Goal: Task Accomplishment & Management: Complete application form

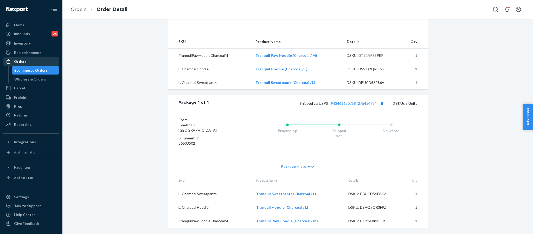
click at [27, 59] on div "Orders" at bounding box center [31, 61] width 55 height 7
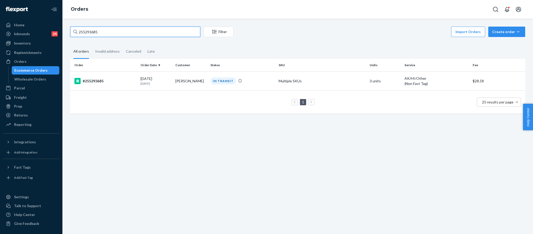
drag, startPoint x: 115, startPoint y: 31, endPoint x: 87, endPoint y: 31, distance: 28.3
click at [87, 31] on input "255293685" at bounding box center [135, 32] width 130 height 10
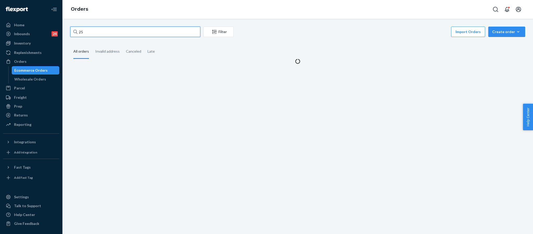
type input "2"
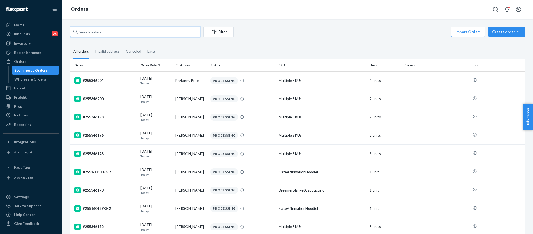
paste input "HKGBOVX2EL"
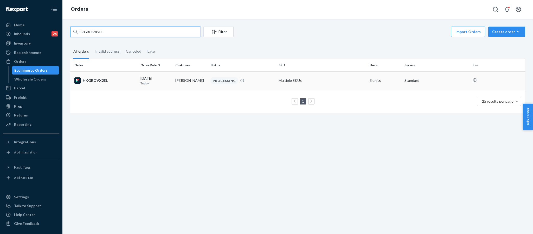
type input "HKGBOVX2EL"
click at [92, 83] on div "HKGBOVX2EL" at bounding box center [105, 80] width 62 height 6
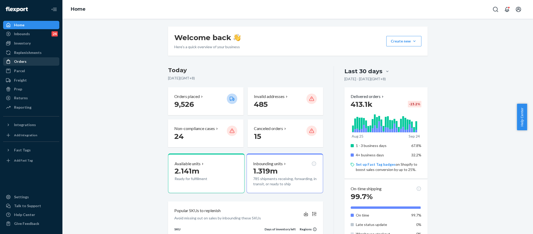
click at [37, 63] on div "Orders" at bounding box center [31, 61] width 55 height 7
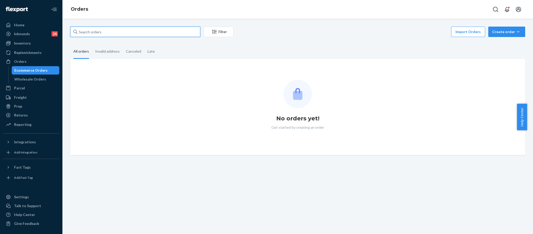
click at [99, 34] on input "text" at bounding box center [135, 32] width 130 height 10
paste input "255208123"
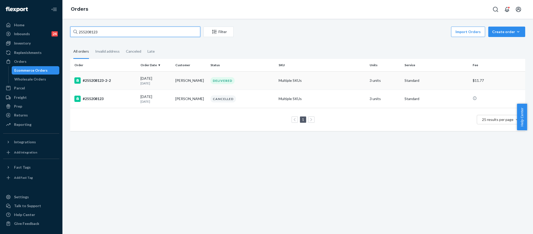
type input "255208123"
click at [99, 78] on div "#255208123-2-2" at bounding box center [105, 80] width 62 height 6
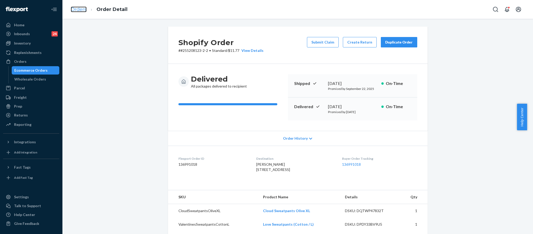
click at [81, 10] on link "Orders" at bounding box center [79, 10] width 16 height 6
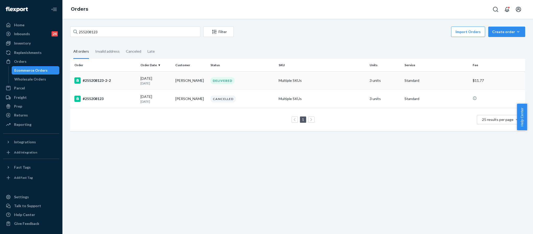
click at [105, 80] on div "#255208123-2-2" at bounding box center [105, 80] width 62 height 6
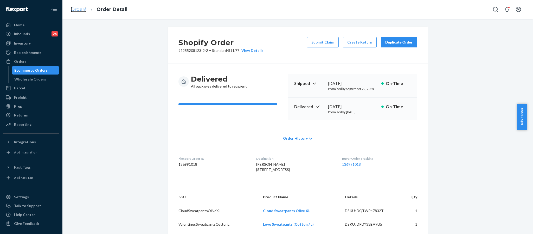
click at [80, 12] on link "Orders" at bounding box center [79, 10] width 16 height 6
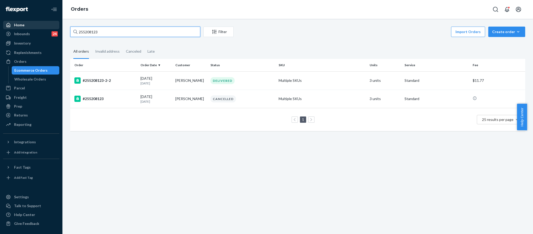
drag, startPoint x: 105, startPoint y: 30, endPoint x: 58, endPoint y: 29, distance: 46.8
click at [58, 29] on div "Home Inbounds 24 Shipping Plans Problems 24 Inventory Products Replenishments O…" at bounding box center [266, 117] width 533 height 234
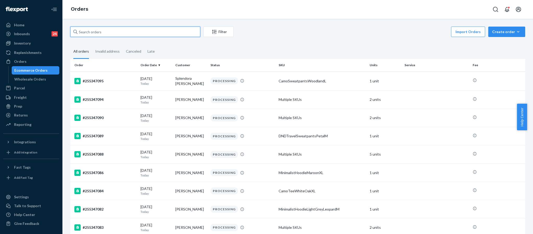
paste input "HYDJPCMIEX"
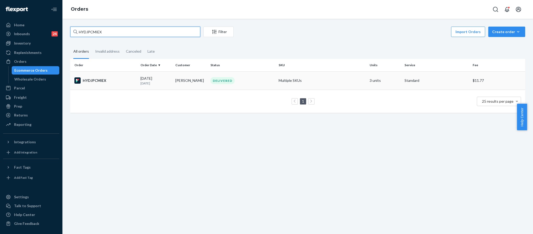
type input "HYDJPCMIEX"
click at [94, 80] on div "HYDJPCMIEX" at bounding box center [105, 80] width 62 height 6
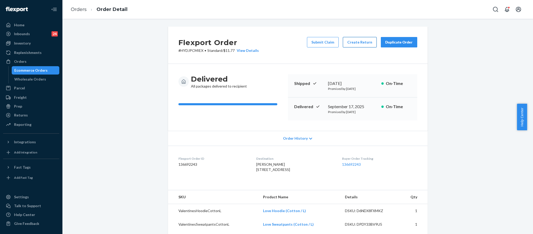
click at [356, 40] on button "Create Return" at bounding box center [360, 42] width 34 height 10
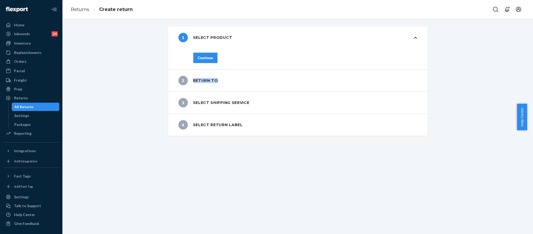
drag, startPoint x: 304, startPoint y: 87, endPoint x: 270, endPoint y: 72, distance: 37.5
click at [281, 76] on div "2 Return to" at bounding box center [298, 80] width 260 height 22
click at [202, 58] on div "Continue" at bounding box center [205, 57] width 15 height 5
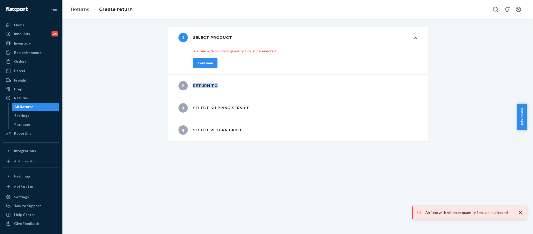
click at [481, 77] on div "1 Select product An item with minimum quantity 1 must be selected Continue 2 Re…" at bounding box center [297, 84] width 463 height 114
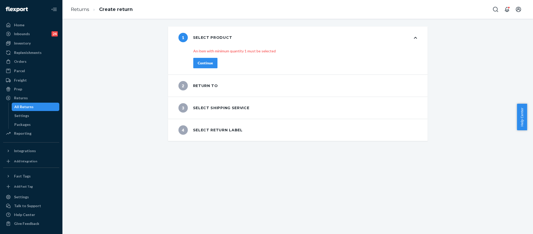
click at [203, 63] on div "Continue" at bounding box center [205, 62] width 15 height 5
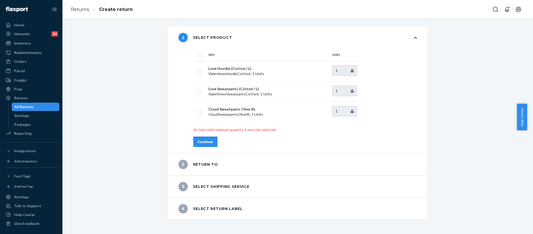
click at [197, 53] on input "checkbox" at bounding box center [199, 54] width 4 height 5
checkbox input "true"
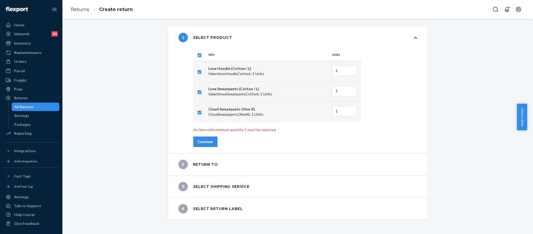
click at [202, 145] on button "Continue" at bounding box center [205, 141] width 24 height 10
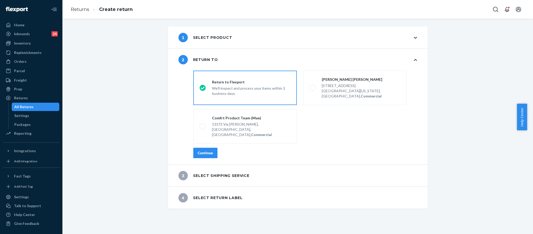
click at [203, 147] on button "Continue" at bounding box center [205, 152] width 24 height 10
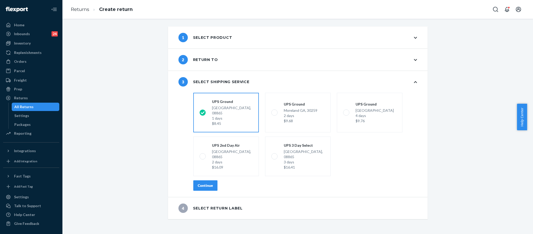
click at [201, 183] on div "Continue" at bounding box center [205, 185] width 15 height 5
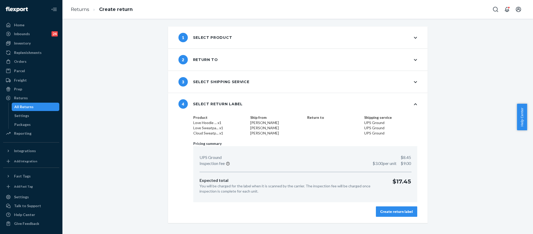
click at [386, 208] on button "Create return label" at bounding box center [396, 211] width 41 height 10
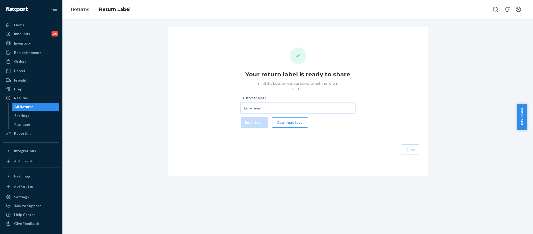
click at [255, 104] on input "Customer email" at bounding box center [298, 107] width 114 height 10
click at [248, 102] on input "Customer email" at bounding box center [298, 107] width 114 height 10
paste input "kaylakoch16@gmail.com"
type input "kaylakoch16@gmail.com"
click at [250, 110] on div "Customer email kaylakoch16@gmail.com Email label Download label" at bounding box center [298, 111] width 114 height 32
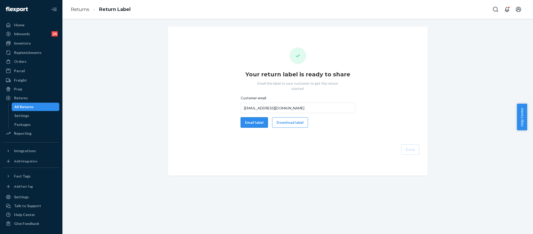
click at [250, 118] on button "Email label" at bounding box center [254, 122] width 27 height 10
click at [289, 118] on button "Download label" at bounding box center [290, 122] width 36 height 10
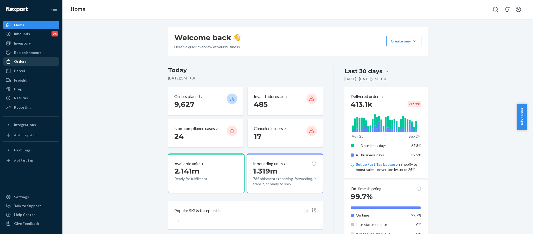
click at [29, 59] on div "Orders" at bounding box center [31, 61] width 55 height 7
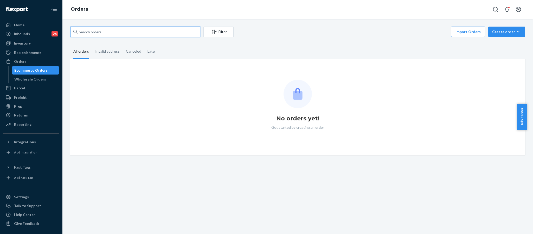
click at [102, 27] on input "text" at bounding box center [135, 32] width 130 height 10
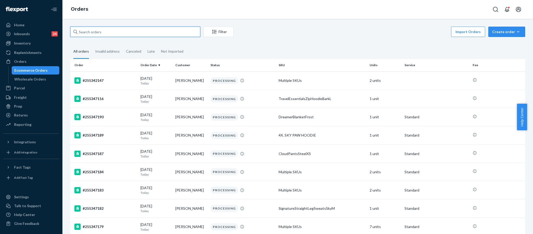
paste input "255298471"
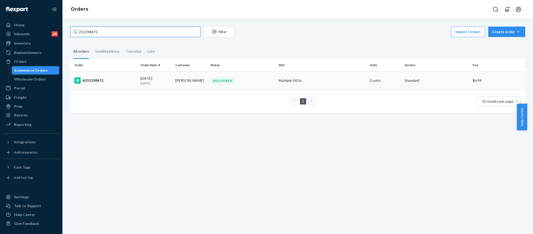
type input "255298471"
click at [95, 80] on div "#255298471" at bounding box center [105, 80] width 62 height 6
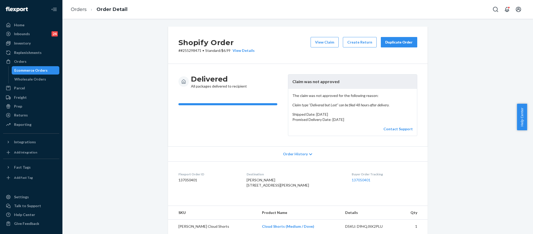
click at [406, 38] on button "Duplicate Order" at bounding box center [399, 42] width 36 height 10
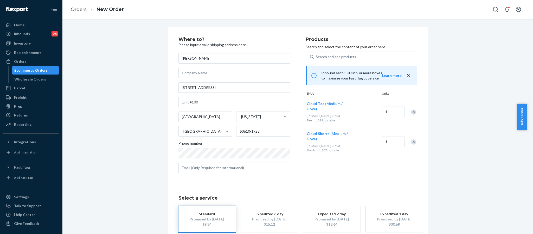
click at [340, 175] on div "Products Search and select the content of your order here. Search and add produ…" at bounding box center [362, 107] width 112 height 140
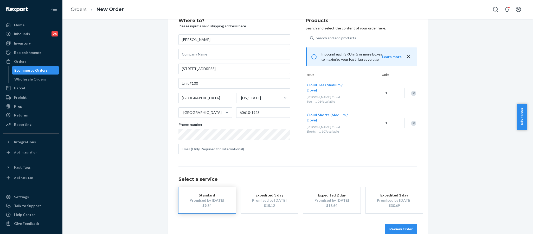
scroll to position [29, 0]
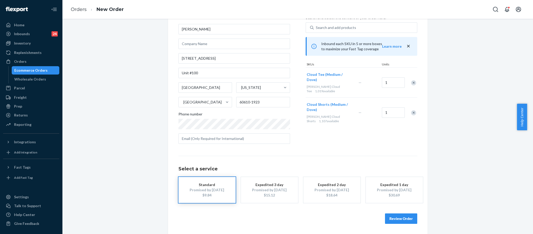
click at [397, 219] on button "Review Order" at bounding box center [401, 218] width 32 height 10
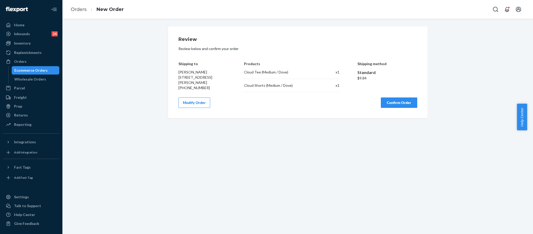
click at [198, 108] on button "Modify Order" at bounding box center [194, 102] width 32 height 10
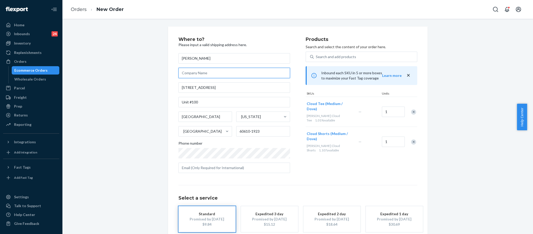
click at [198, 73] on input "text" at bounding box center [234, 73] width 112 height 10
click at [185, 74] on input "text" at bounding box center [234, 73] width 112 height 10
paste input "tablet outside the doo"
click at [178, 73] on input "tablet outside the doo" at bounding box center [234, 73] width 112 height 10
click at [228, 75] on input "access tablet outside the doo" at bounding box center [234, 73] width 112 height 10
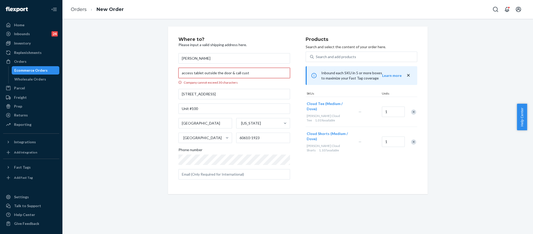
click at [193, 73] on input "access tablet outside the door & call cust" at bounding box center [234, 73] width 112 height 10
drag, startPoint x: 244, startPoint y: 73, endPoint x: 154, endPoint y: 69, distance: 90.1
click at [154, 69] on div "Where to? Please input a valid shipping address here. Christine Burns access ta…" at bounding box center [297, 110] width 463 height 167
drag, startPoint x: 232, startPoint y: 74, endPoint x: 215, endPoint y: 71, distance: 16.8
click at [215, 71] on input "call cx by access tablet @ door" at bounding box center [234, 73] width 112 height 10
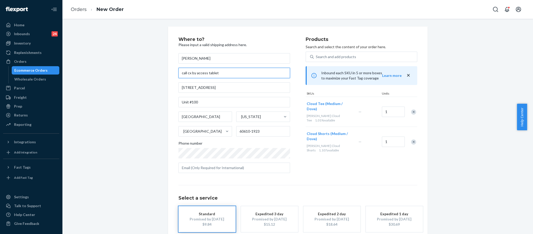
click at [204, 70] on input "call cx by access tablet" at bounding box center [234, 73] width 112 height 10
click at [218, 72] on input "call cx by accessing tablet" at bounding box center [234, 73] width 112 height 10
click at [184, 72] on input "call cx by accessing tablet d" at bounding box center [234, 73] width 112 height 10
drag, startPoint x: 184, startPoint y: 72, endPoint x: 177, endPoint y: 72, distance: 7.0
click at [178, 72] on input "call cx by accessing tablet d" at bounding box center [234, 73] width 112 height 10
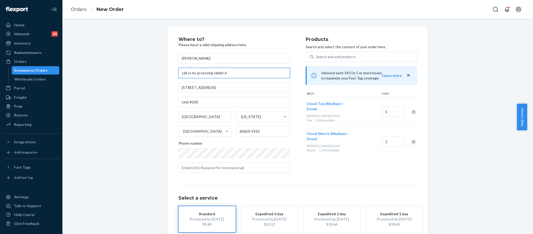
click at [194, 73] on input "call cx by accessing tablet d" at bounding box center [234, 73] width 112 height 10
click at [211, 71] on input "call cx -access tablet d" at bounding box center [234, 73] width 112 height 10
click at [213, 72] on input "call cx -access tablet @ door" at bounding box center [234, 73] width 112 height 10
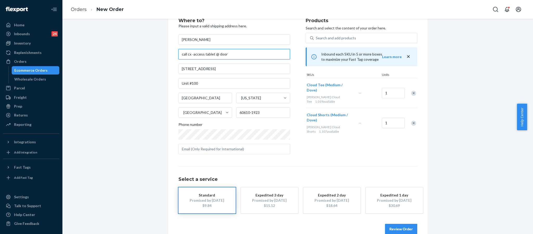
scroll to position [29, 0]
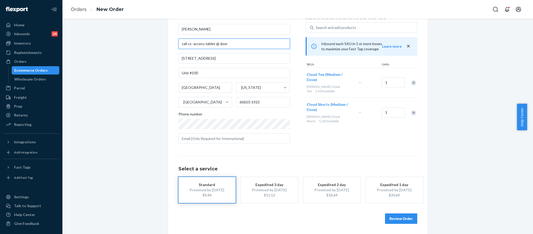
type input "call cx -access tablet @ door"
click at [395, 216] on button "Review Order" at bounding box center [401, 218] width 32 height 10
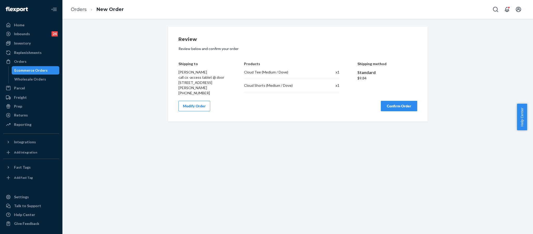
click at [401, 111] on button "Confirm Order" at bounding box center [399, 106] width 36 height 10
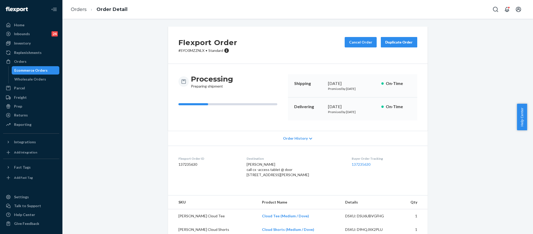
click at [194, 49] on p "# SYO0MZZNLX • Standard" at bounding box center [207, 50] width 59 height 5
copy p "SYO0MZZNLX"
drag, startPoint x: 249, startPoint y: 174, endPoint x: 291, endPoint y: 184, distance: 43.2
click at [291, 177] on div "Christine Burns call cx -access tablet @ door 1330 N La Salle Dr Apt 100 Unit #…" at bounding box center [295, 170] width 97 height 16
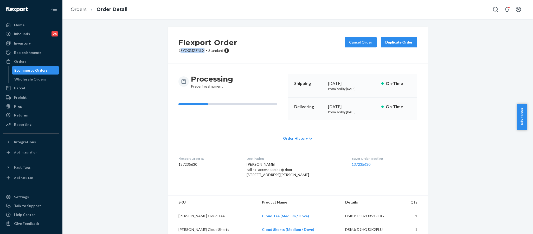
copy span "1330 N La Salle Dr Apt 100 Unit #100 Chicago, IL 60610-1923"
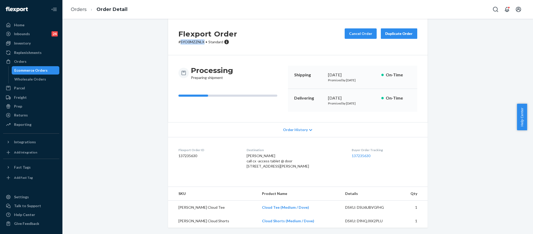
scroll to position [24, 0]
drag, startPoint x: 297, startPoint y: 208, endPoint x: 248, endPoint y: 209, distance: 49.7
click at [258, 209] on td "Cloud Tee (Medium / Dove)" at bounding box center [299, 207] width 83 height 14
copy link "Cloud Tee (Medium / Dove)"
drag, startPoint x: 298, startPoint y: 221, endPoint x: 247, endPoint y: 222, distance: 50.7
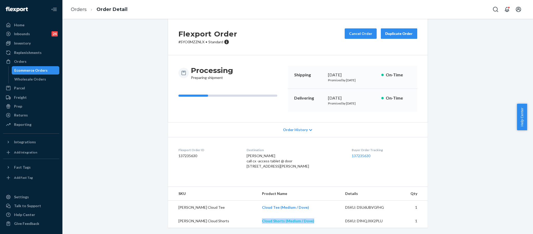
click at [258, 222] on td "Cloud Shorts (Medium / Dove)" at bounding box center [299, 221] width 83 height 14
copy link "Cloud Shorts (Medium / Dove)"
click at [16, 59] on div "Orders" at bounding box center [20, 61] width 12 height 5
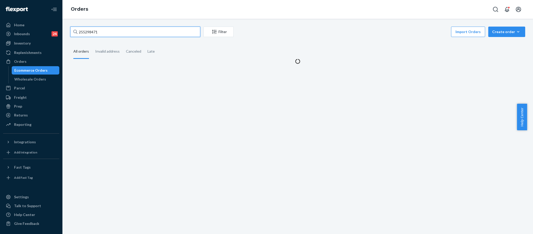
drag, startPoint x: 155, startPoint y: 33, endPoint x: 48, endPoint y: 11, distance: 109.1
click at [42, 25] on div "Home Inbounds 24 Shipping Plans Problems 24 Inventory Products Replenishments O…" at bounding box center [266, 117] width 533 height 234
paste input "255264576"
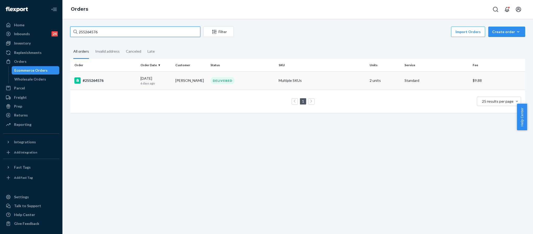
type input "255264576"
click at [92, 81] on div "#255264576" at bounding box center [105, 80] width 62 height 6
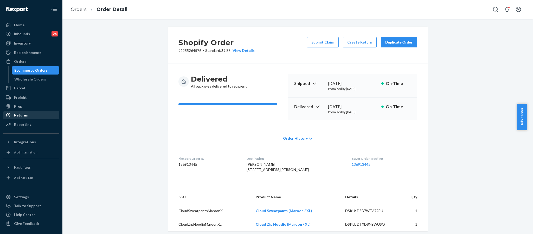
click at [30, 115] on div "Returns" at bounding box center [31, 114] width 55 height 7
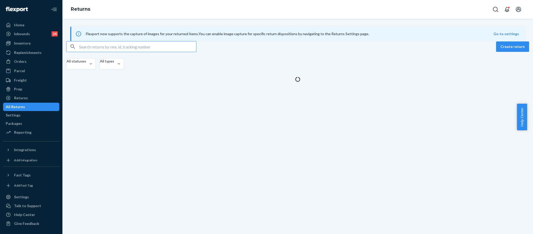
click at [113, 52] on input "text" at bounding box center [137, 46] width 117 height 10
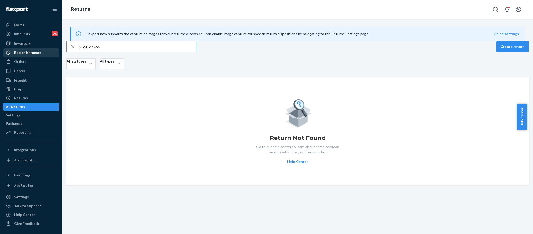
drag, startPoint x: 111, startPoint y: 56, endPoint x: 52, endPoint y: 51, distance: 59.3
click at [52, 51] on div "Home Inbounds 24 Shipping Plans Problems 24 Inventory Products Replenishments O…" at bounding box center [266, 117] width 533 height 234
paste input "89015983"
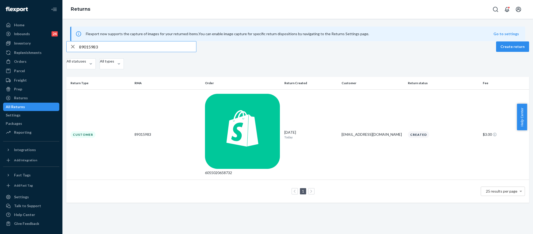
drag, startPoint x: 113, startPoint y: 60, endPoint x: 61, endPoint y: 57, distance: 52.4
click at [61, 57] on div "Home Inbounds 24 Shipping Plans Problems 24 Inventory Products Replenishments O…" at bounding box center [266, 117] width 533 height 234
paste input "Maddy Orr"
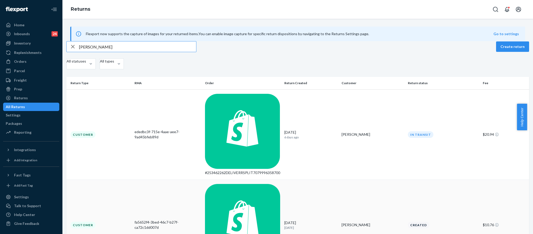
type input "Maddy Orr"
click at [146, 219] on div "fa5652f4-3bed-46c7-b27f-ca72c1dd007d" at bounding box center [167, 224] width 66 height 10
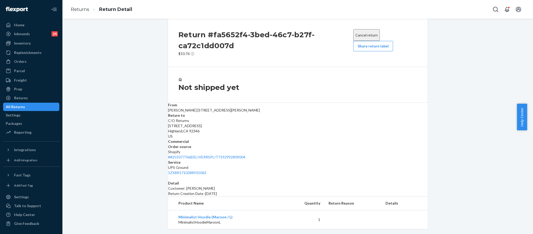
scroll to position [13, 0]
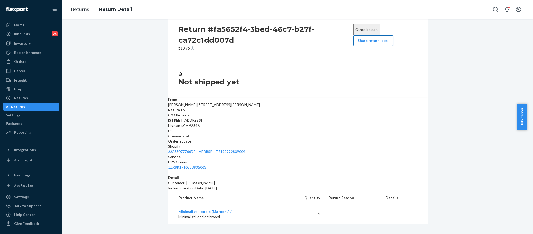
click at [372, 42] on button "Share return label" at bounding box center [373, 40] width 40 height 10
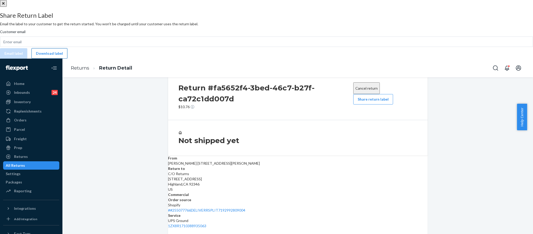
click at [67, 59] on button "Download label" at bounding box center [49, 53] width 36 height 10
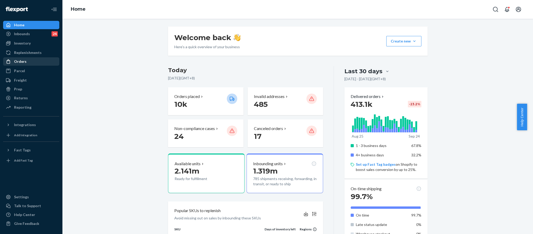
click at [28, 63] on div "Orders" at bounding box center [31, 61] width 55 height 7
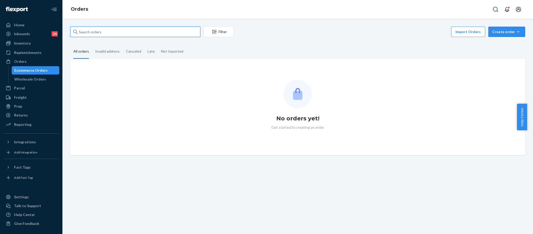
click at [104, 36] on input "text" at bounding box center [135, 32] width 130 height 10
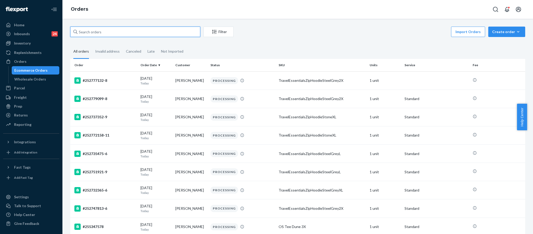
paste input "255081771"
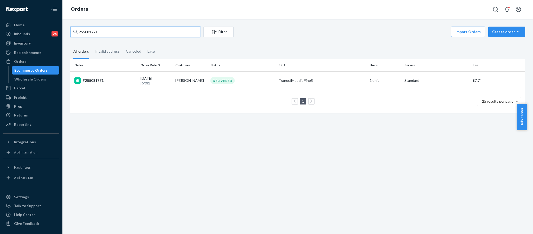
type input "255081771"
drag, startPoint x: 115, startPoint y: 33, endPoint x: 39, endPoint y: 11, distance: 78.8
click at [38, 24] on div "Home Inbounds 24 Shipping Plans Problems 24 Inventory Products Replenishments O…" at bounding box center [266, 117] width 533 height 234
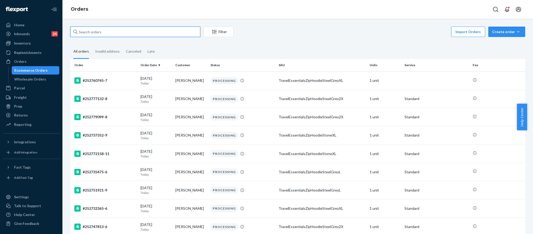
paste input "255285720"
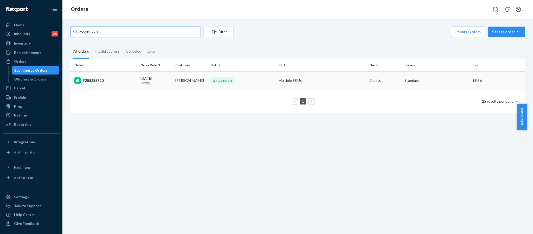
type input "255285720"
click at [91, 81] on div "#255285720" at bounding box center [105, 80] width 62 height 6
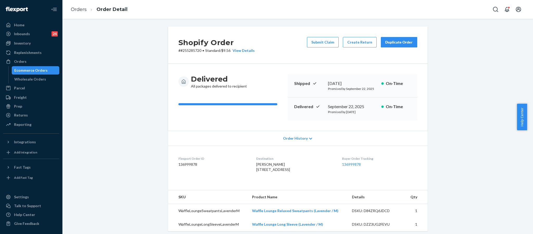
click at [191, 52] on p "# #255285720 • Standard / $9.56 View Details" at bounding box center [216, 50] width 76 height 5
copy p "255285720"
click at [322, 45] on button "Submit Claim" at bounding box center [323, 42] width 32 height 10
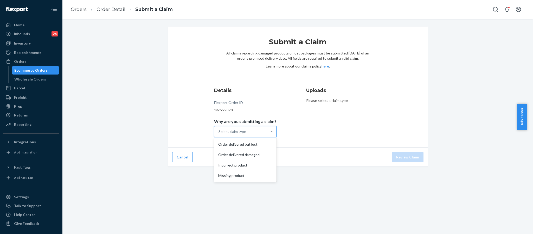
click at [262, 129] on div "Select claim type" at bounding box center [240, 131] width 53 height 10
click at [219, 129] on input "Why are you submitting a claim? option Order delivered but lost focused, 1 of 4…" at bounding box center [218, 131] width 1 height 5
click at [252, 143] on div "Order delivered but lost" at bounding box center [245, 144] width 60 height 10
click at [219, 134] on input "Why are you submitting a claim? option Order delivered but lost focused, 1 of 4…" at bounding box center [218, 131] width 1 height 5
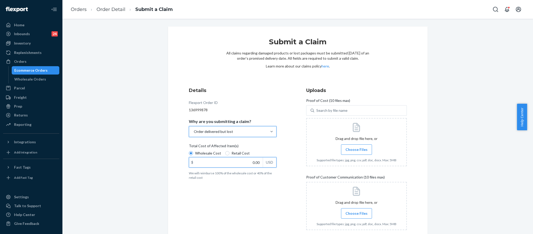
click at [251, 163] on input "0.00" at bounding box center [226, 162] width 74 height 10
type input "68.00"
click at [365, 148] on label "Choose Files" at bounding box center [356, 149] width 31 height 10
click at [357, 148] on input "Choose Files" at bounding box center [356, 149] width 0 height 6
click at [357, 148] on span "Choose Files" at bounding box center [356, 149] width 22 height 5
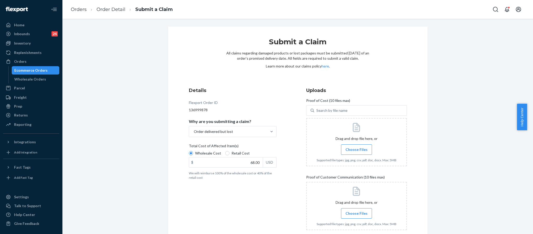
click at [357, 148] on input "Choose Files" at bounding box center [356, 149] width 0 height 6
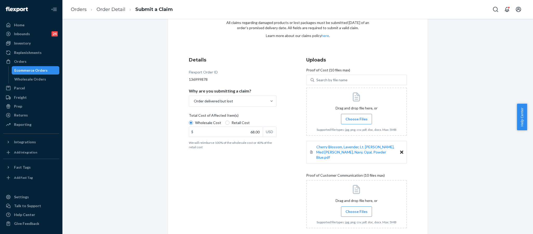
scroll to position [53, 0]
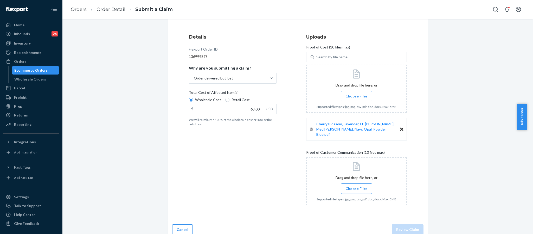
click at [351, 186] on span "Choose Files" at bounding box center [356, 188] width 22 height 5
click at [356, 185] on input "Choose Files" at bounding box center [356, 188] width 0 height 6
click at [350, 186] on span "Choose Files" at bounding box center [356, 188] width 22 height 5
click at [356, 185] on input "Choose Files" at bounding box center [356, 188] width 0 height 6
click at [354, 186] on span "Choose Files" at bounding box center [356, 188] width 22 height 5
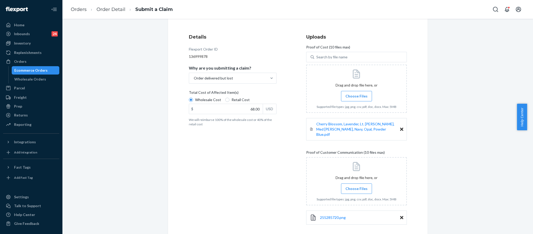
click at [356, 185] on input "Choose Files" at bounding box center [356, 188] width 0 height 6
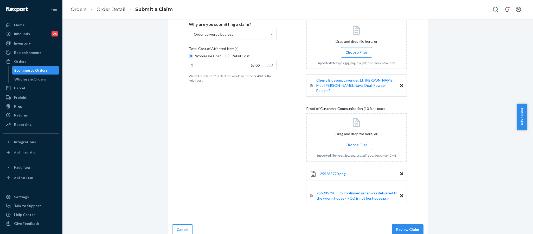
scroll to position [98, 0]
click at [349, 141] on span "Choose Files" at bounding box center [356, 143] width 22 height 5
click at [356, 141] on input "Choose Files" at bounding box center [356, 144] width 0 height 6
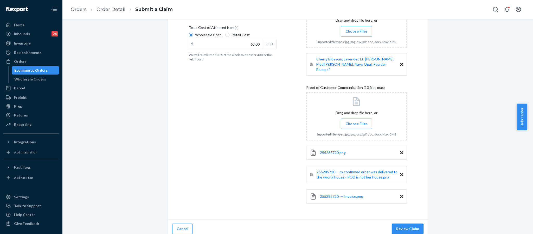
click at [405, 226] on button "Review Claim" at bounding box center [408, 228] width 32 height 10
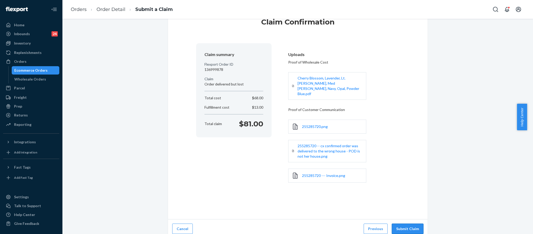
click at [411, 223] on button "Submit Claim" at bounding box center [408, 228] width 32 height 10
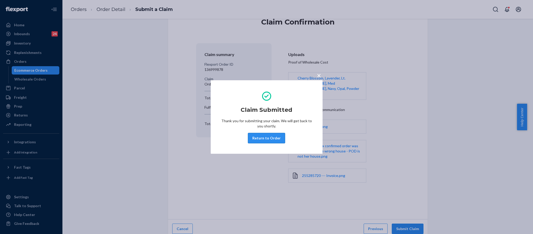
click at [265, 137] on button "Return to Order" at bounding box center [266, 138] width 37 height 10
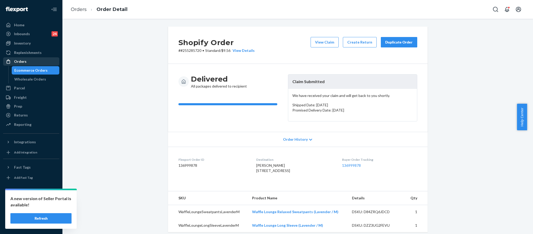
click at [23, 62] on div "Orders" at bounding box center [20, 61] width 12 height 5
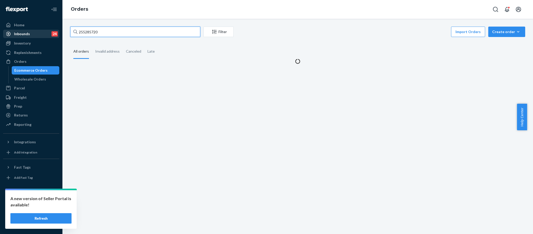
drag, startPoint x: 105, startPoint y: 36, endPoint x: 43, endPoint y: 32, distance: 61.8
click at [43, 32] on div "Home Inbounds 24 Shipping Plans Problems 24 Inventory Products Replenishments O…" at bounding box center [266, 117] width 533 height 234
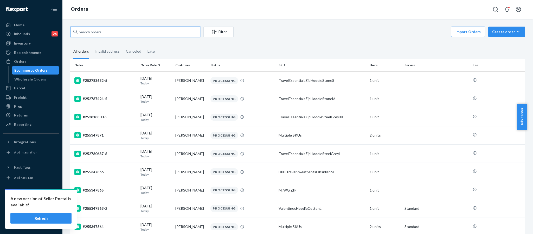
click at [127, 34] on input "text" at bounding box center [135, 32] width 130 height 10
paste input "255151447"
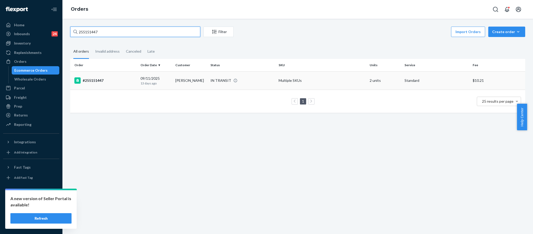
type input "255151447"
click at [93, 81] on div "#255151447" at bounding box center [105, 80] width 62 height 6
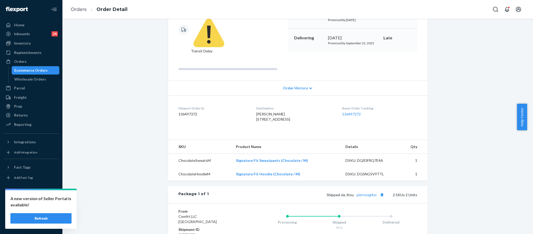
scroll to position [139, 0]
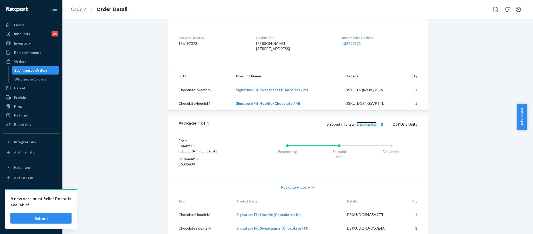
click at [360, 122] on link "plzrtvxzg4zv" at bounding box center [367, 124] width 20 height 4
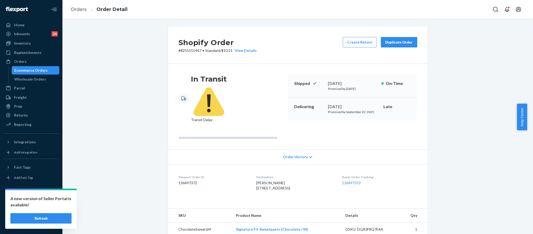
click at [405, 40] on div "Duplicate Order" at bounding box center [399, 42] width 28 height 5
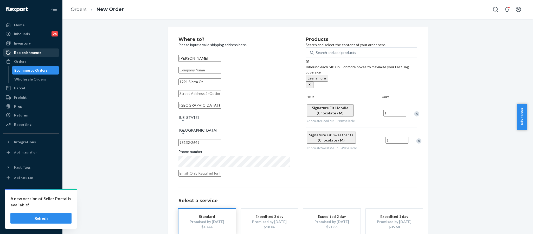
drag, startPoint x: 17, startPoint y: 61, endPoint x: 44, endPoint y: 48, distance: 30.1
click at [17, 61] on div "Orders" at bounding box center [20, 61] width 12 height 5
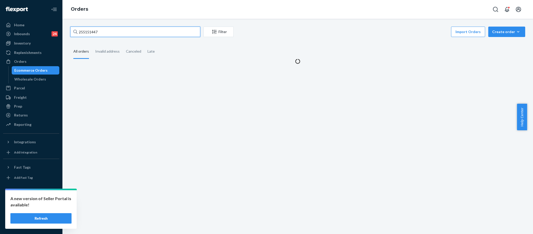
drag, startPoint x: 113, startPoint y: 29, endPoint x: 75, endPoint y: 27, distance: 38.5
click at [75, 27] on div "255151447" at bounding box center [135, 32] width 130 height 10
paste input "255348060"
type input "255348060"
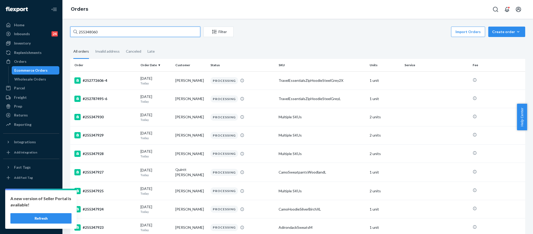
drag, startPoint x: 107, startPoint y: 32, endPoint x: 62, endPoint y: 31, distance: 45.3
click at [62, 31] on div "Home Inbounds 24 Shipping Plans Problems 24 Inventory Products Replenishments O…" at bounding box center [266, 117] width 533 height 234
click at [122, 31] on input "text" at bounding box center [135, 32] width 130 height 10
paste input "255348060"
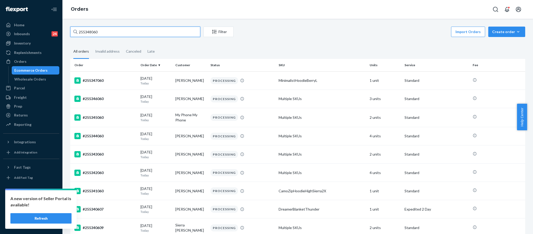
type input "255348060"
drag, startPoint x: 117, startPoint y: 32, endPoint x: 53, endPoint y: 33, distance: 64.2
click at [53, 33] on div "Home Inbounds 24 Shipping Plans Problems 24 Inventory Products Replenishments O…" at bounding box center [266, 117] width 533 height 234
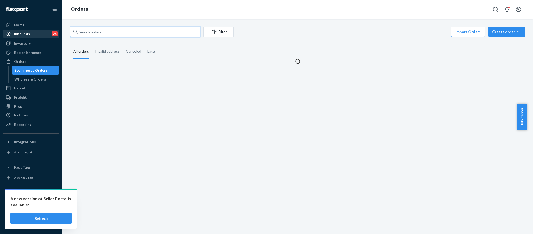
paste input "255348056"
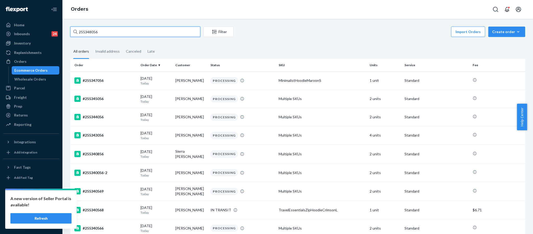
type input "255348056"
drag, startPoint x: 99, startPoint y: 31, endPoint x: 47, endPoint y: 32, distance: 52.3
click at [48, 34] on div "Home Inbounds 24 Shipping Plans Problems 24 Inventory Products Replenishments O…" at bounding box center [266, 117] width 533 height 234
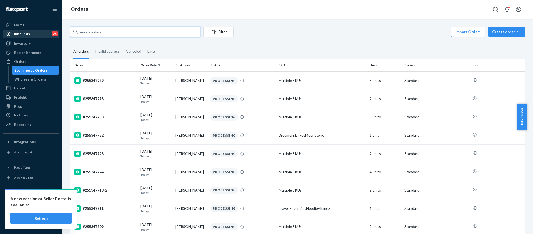
paste input "255340420"
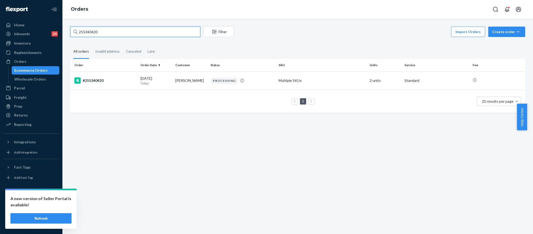
type input "255340420"
